Goal: Task Accomplishment & Management: Use online tool/utility

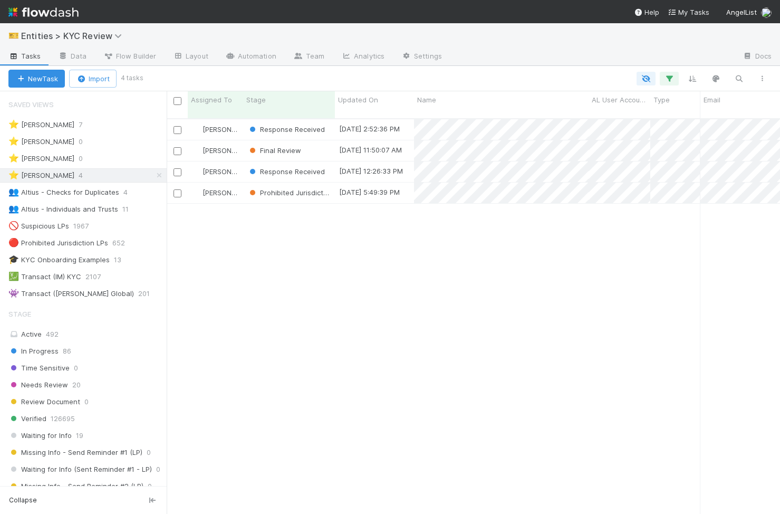
scroll to position [403, 613]
click at [315, 167] on span "Response Received" at bounding box center [286, 171] width 78 height 8
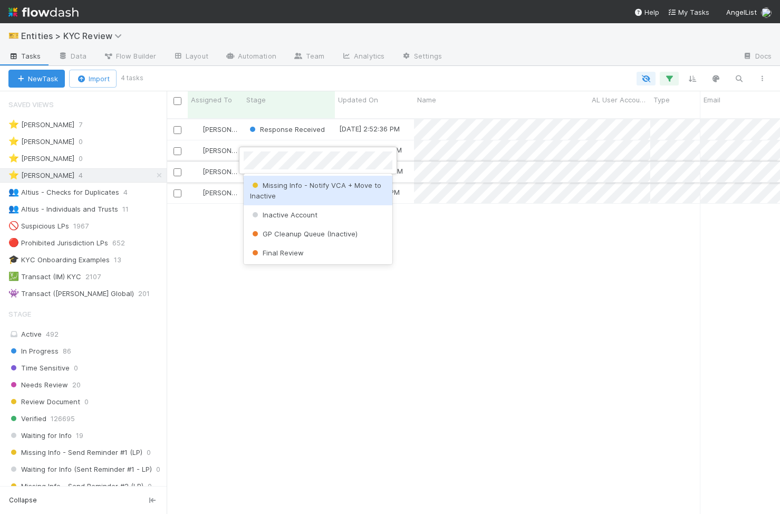
scroll to position [0, 0]
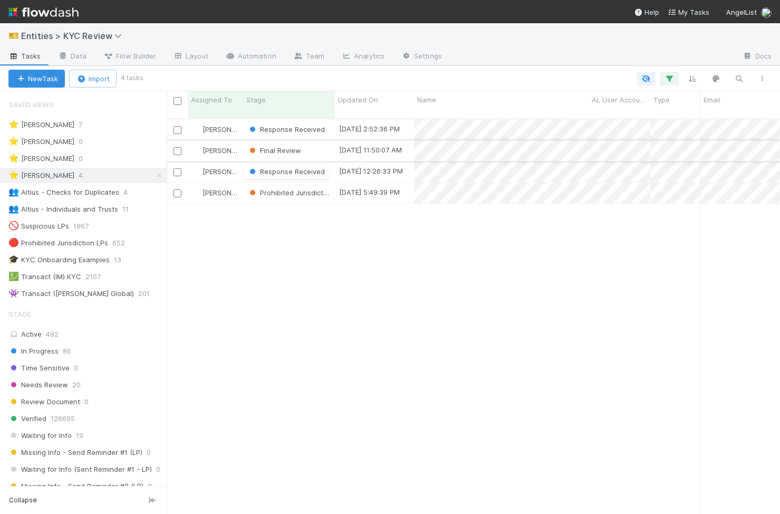
click at [318, 140] on div "Final Review" at bounding box center [289, 150] width 92 height 21
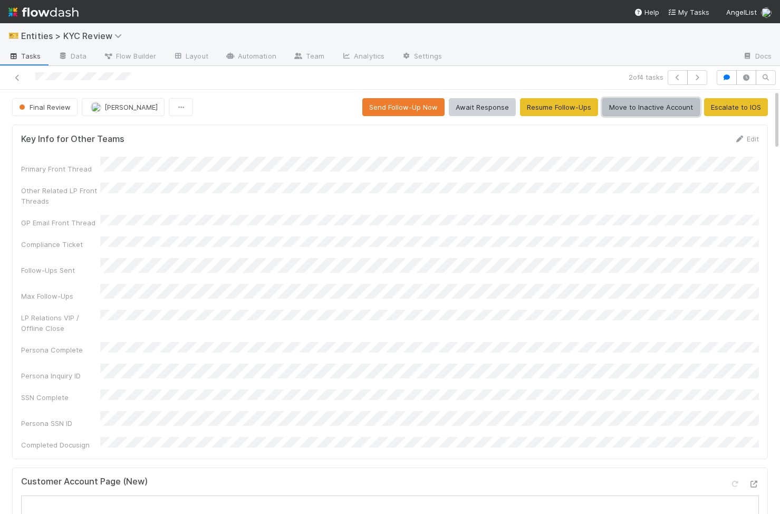
click at [661, 104] on button "Move to Inactive Account" at bounding box center [651, 107] width 98 height 18
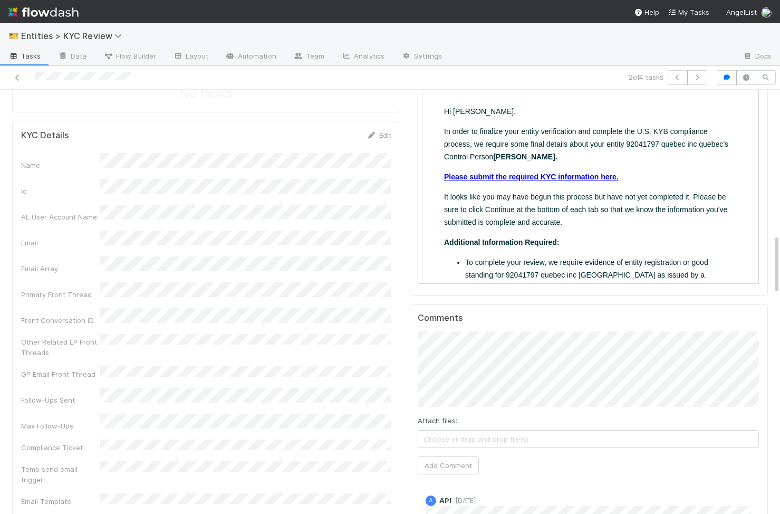
scroll to position [1060, 0]
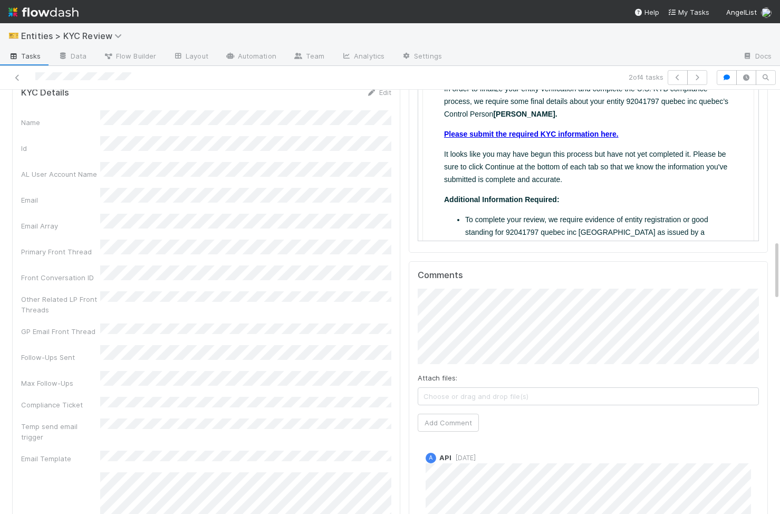
click at [437, 382] on div "Attach files: Choose or drag and drop file(s) Add Comment" at bounding box center [588, 359] width 341 height 143
click at [437, 413] on button "Add Comment" at bounding box center [448, 422] width 61 height 18
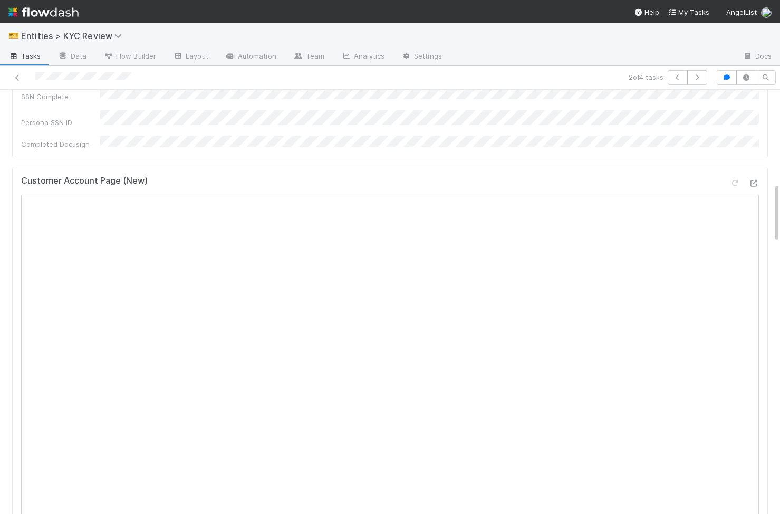
scroll to position [0, 0]
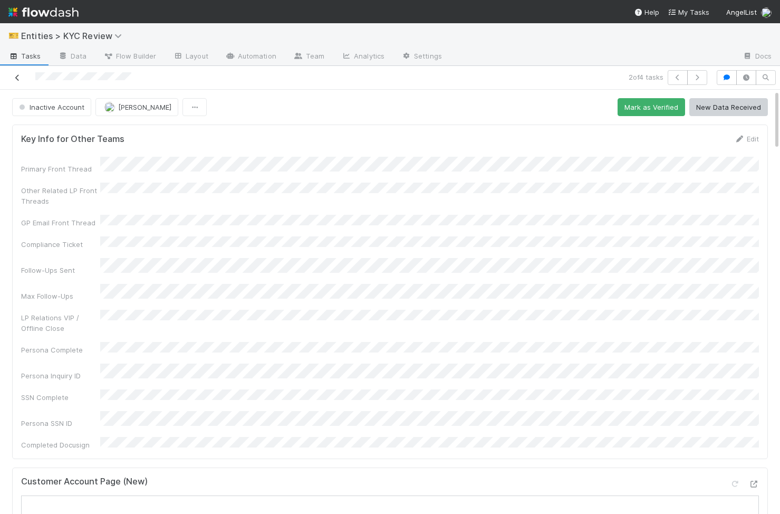
click at [14, 78] on icon at bounding box center [17, 77] width 11 height 7
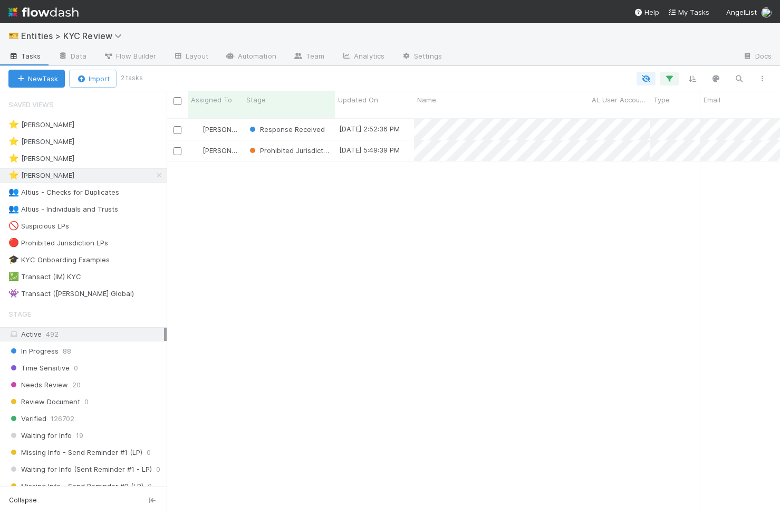
scroll to position [403, 613]
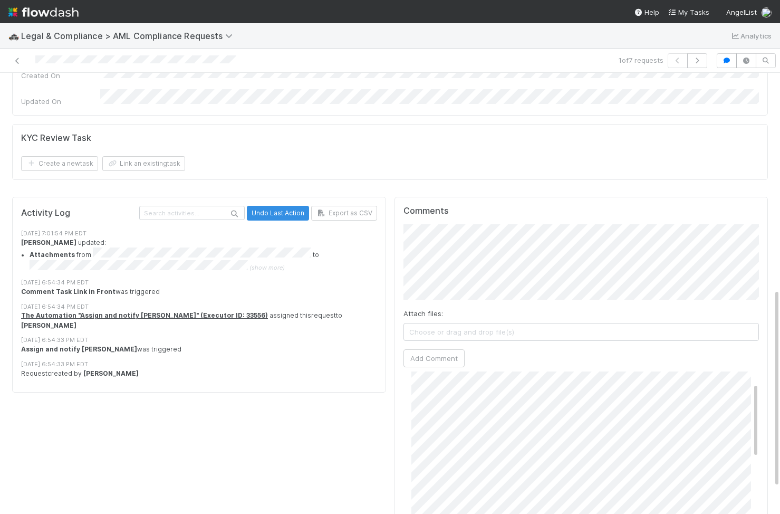
scroll to position [30, 0]
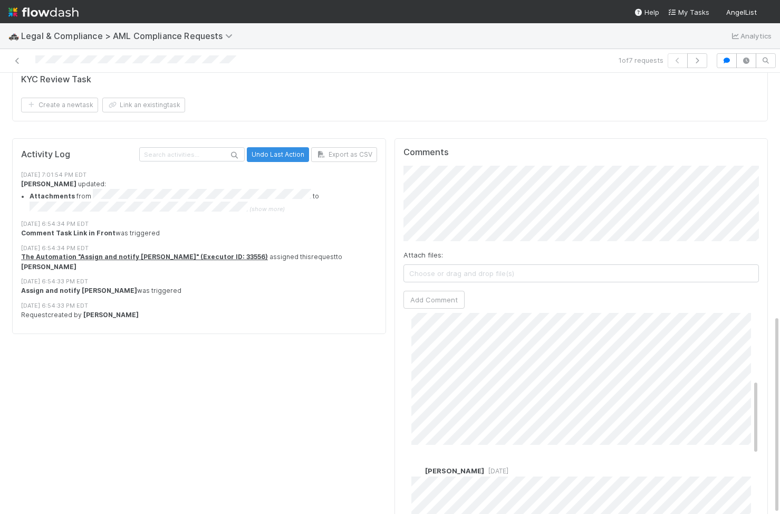
scroll to position [378, 0]
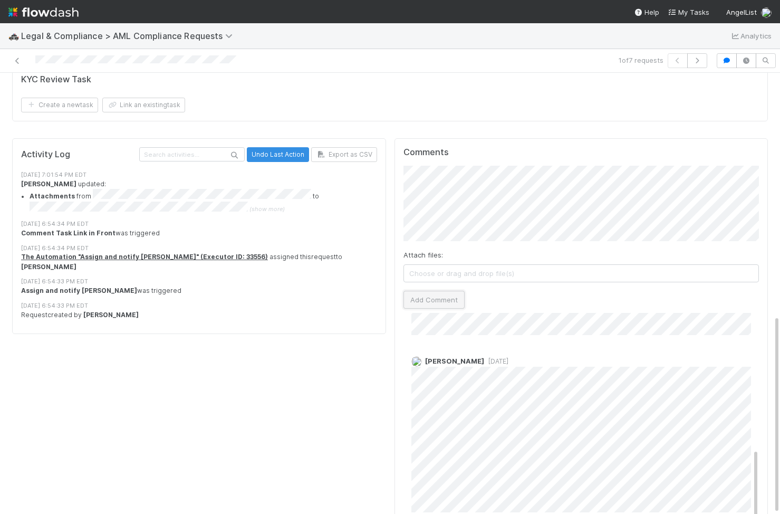
click at [442, 291] on button "Add Comment" at bounding box center [433, 300] width 61 height 18
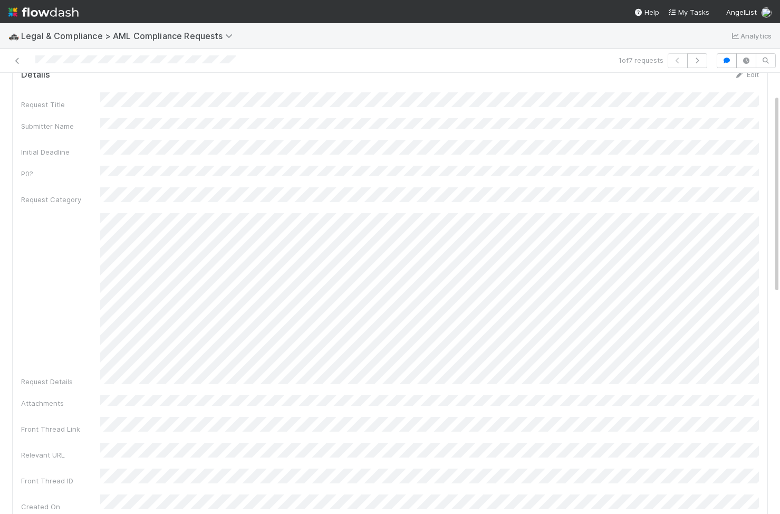
scroll to position [0, 0]
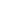
scroll to position [1, 1]
